Goal: Task Accomplishment & Management: Use online tool/utility

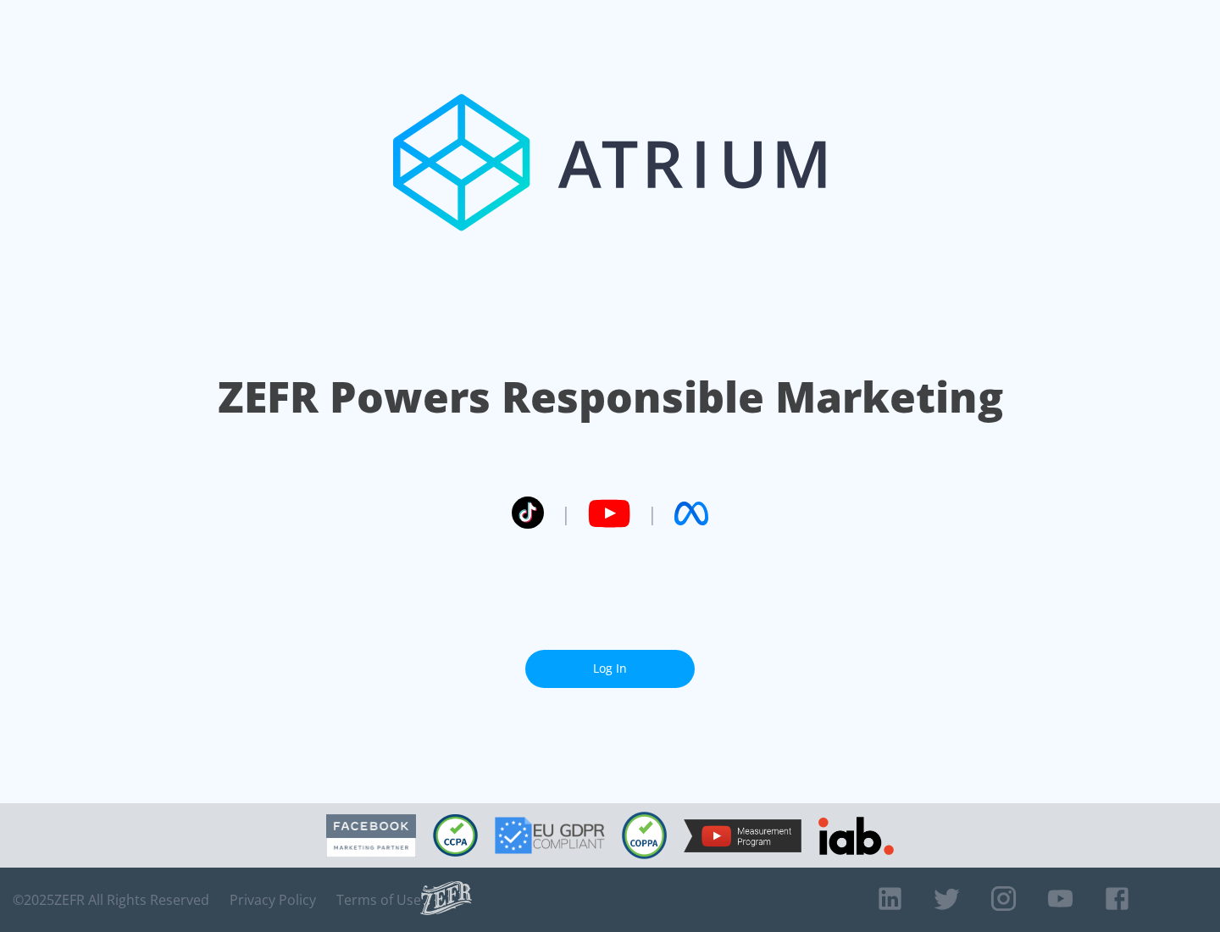
click at [610, 662] on link "Log In" at bounding box center [609, 669] width 169 height 38
